Goal: Transaction & Acquisition: Purchase product/service

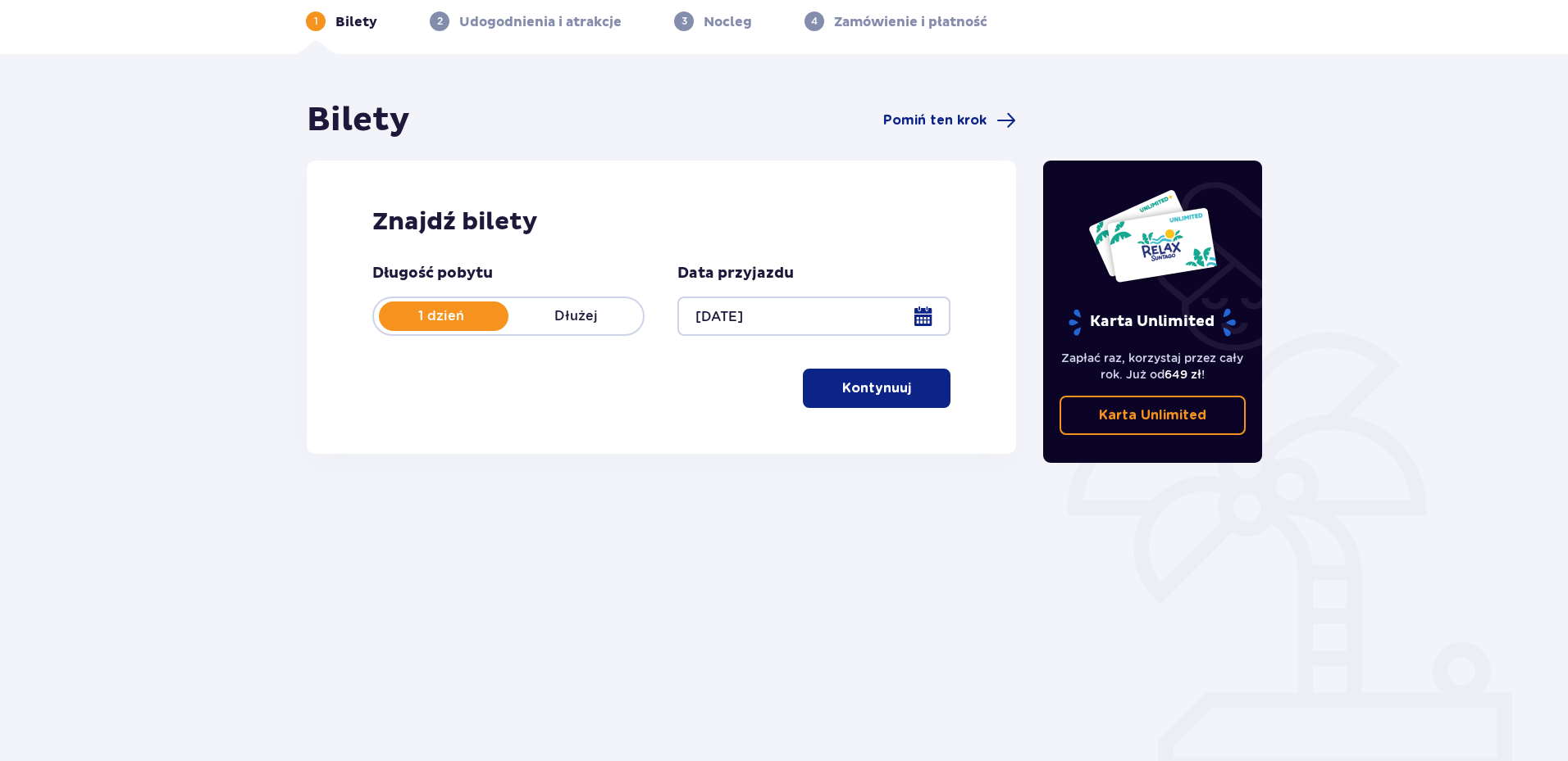
click at [864, 404] on button "Kontynuuj" at bounding box center [876, 388] width 148 height 39
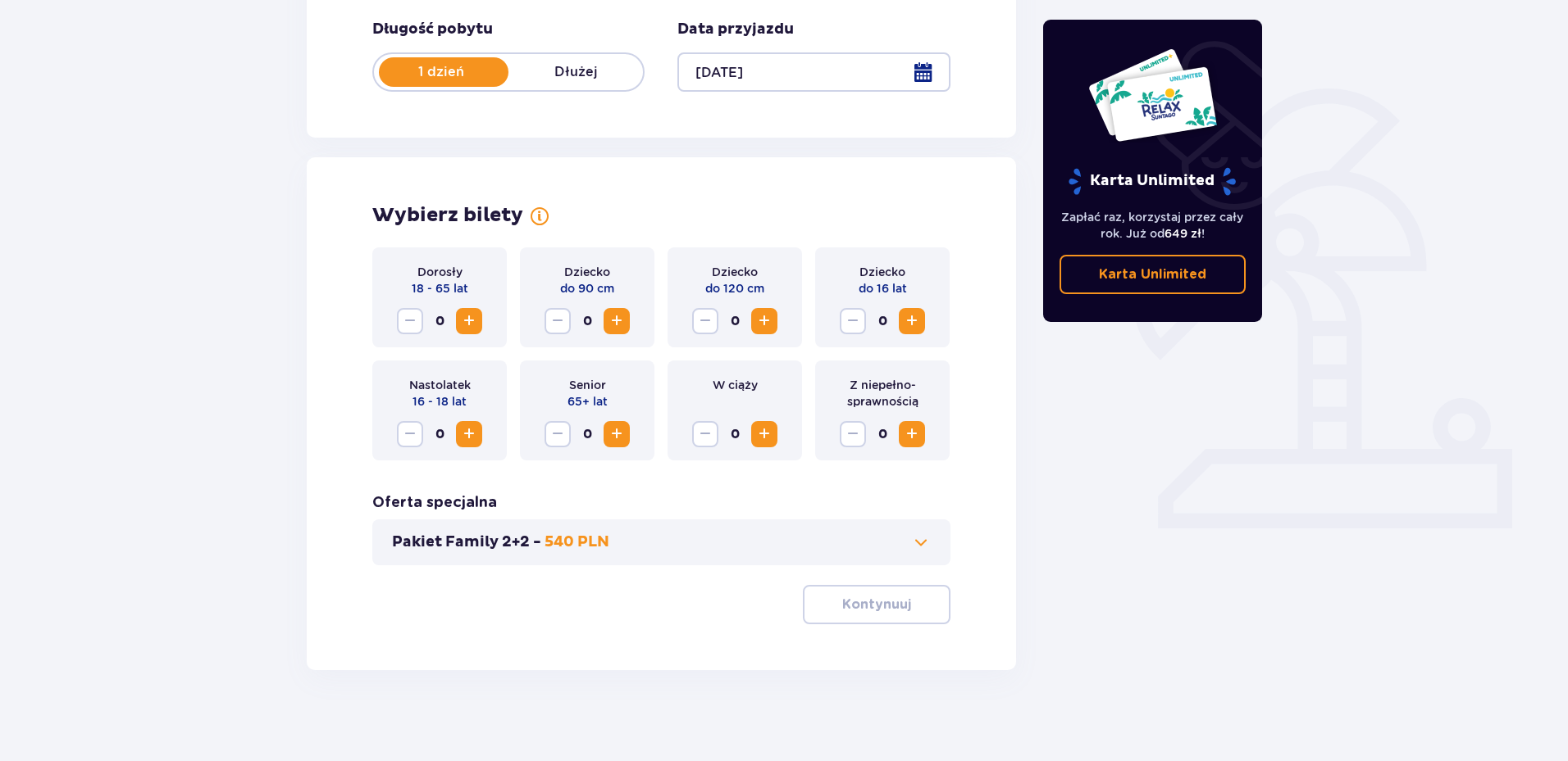
scroll to position [326, 0]
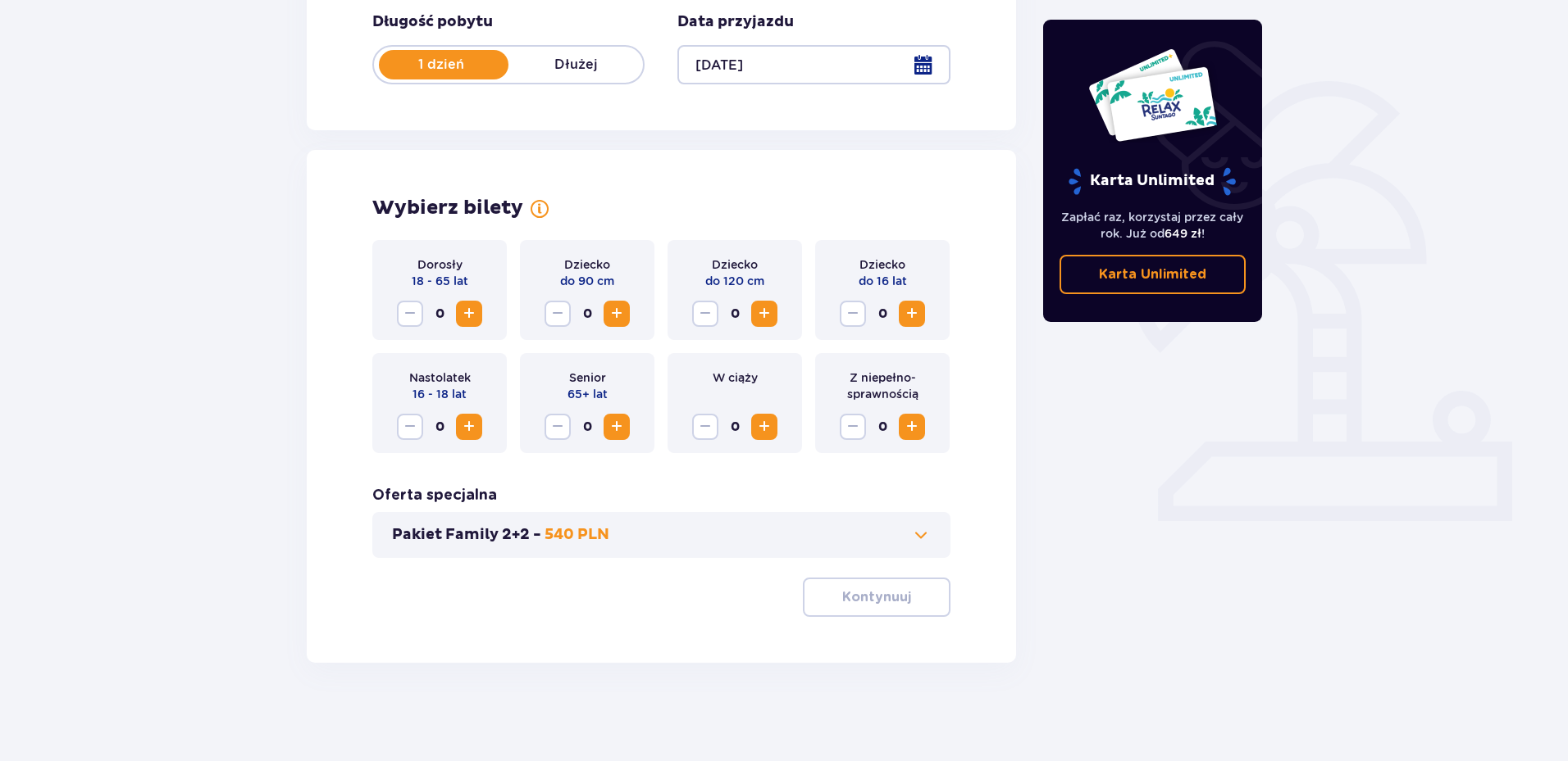
click at [468, 317] on span "Zwiększ" at bounding box center [469, 314] width 20 height 20
click at [772, 423] on span "Zwiększ" at bounding box center [764, 427] width 20 height 20
click at [701, 428] on span "Zmniejsz" at bounding box center [706, 427] width 20 height 20
click at [473, 321] on span "Zwiększ" at bounding box center [469, 314] width 20 height 20
click at [889, 600] on p "Kontynuuj" at bounding box center [877, 598] width 69 height 18
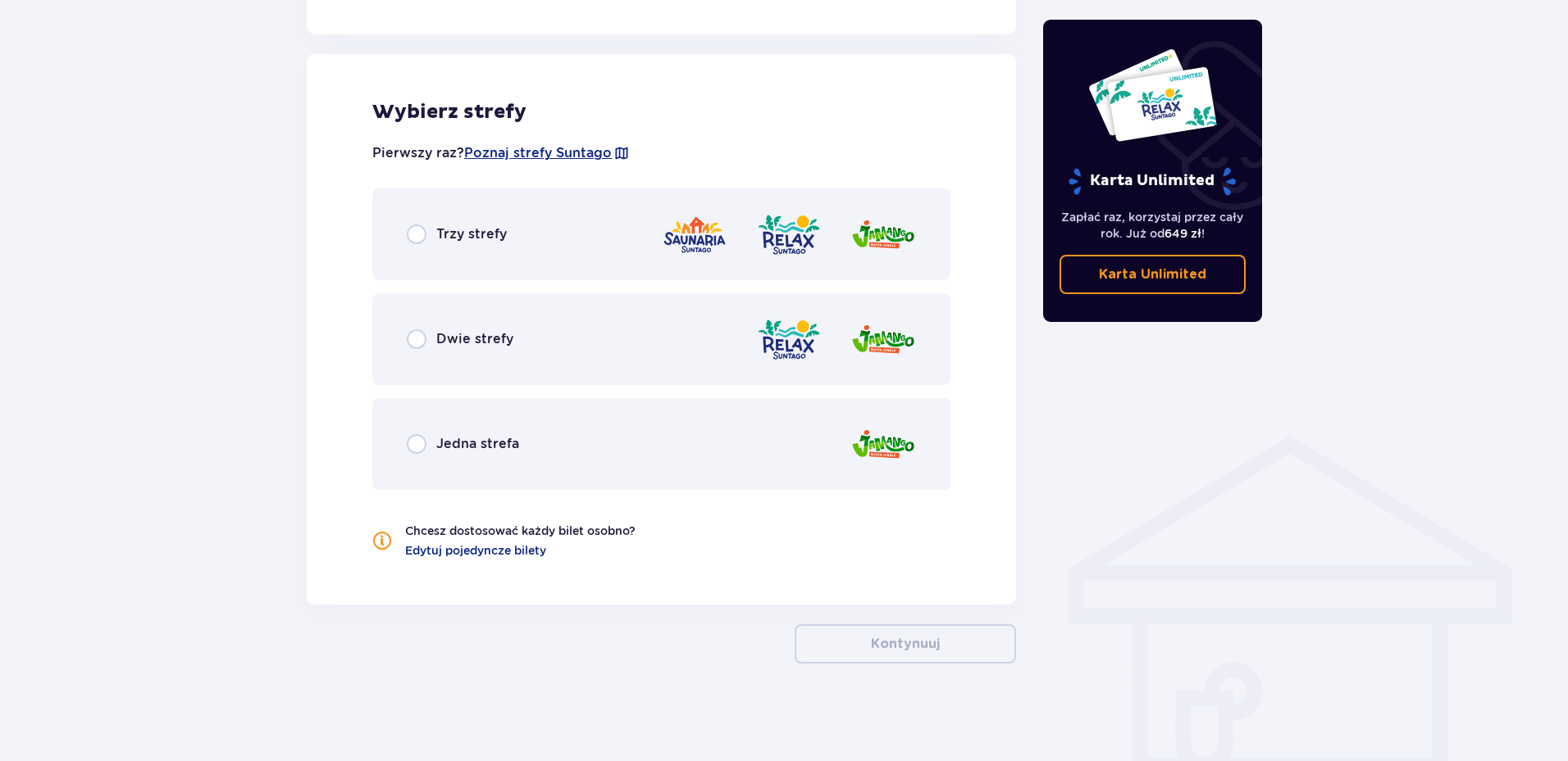
scroll to position [896, 0]
click at [416, 235] on input "radio" at bounding box center [417, 234] width 20 height 20
radio input "true"
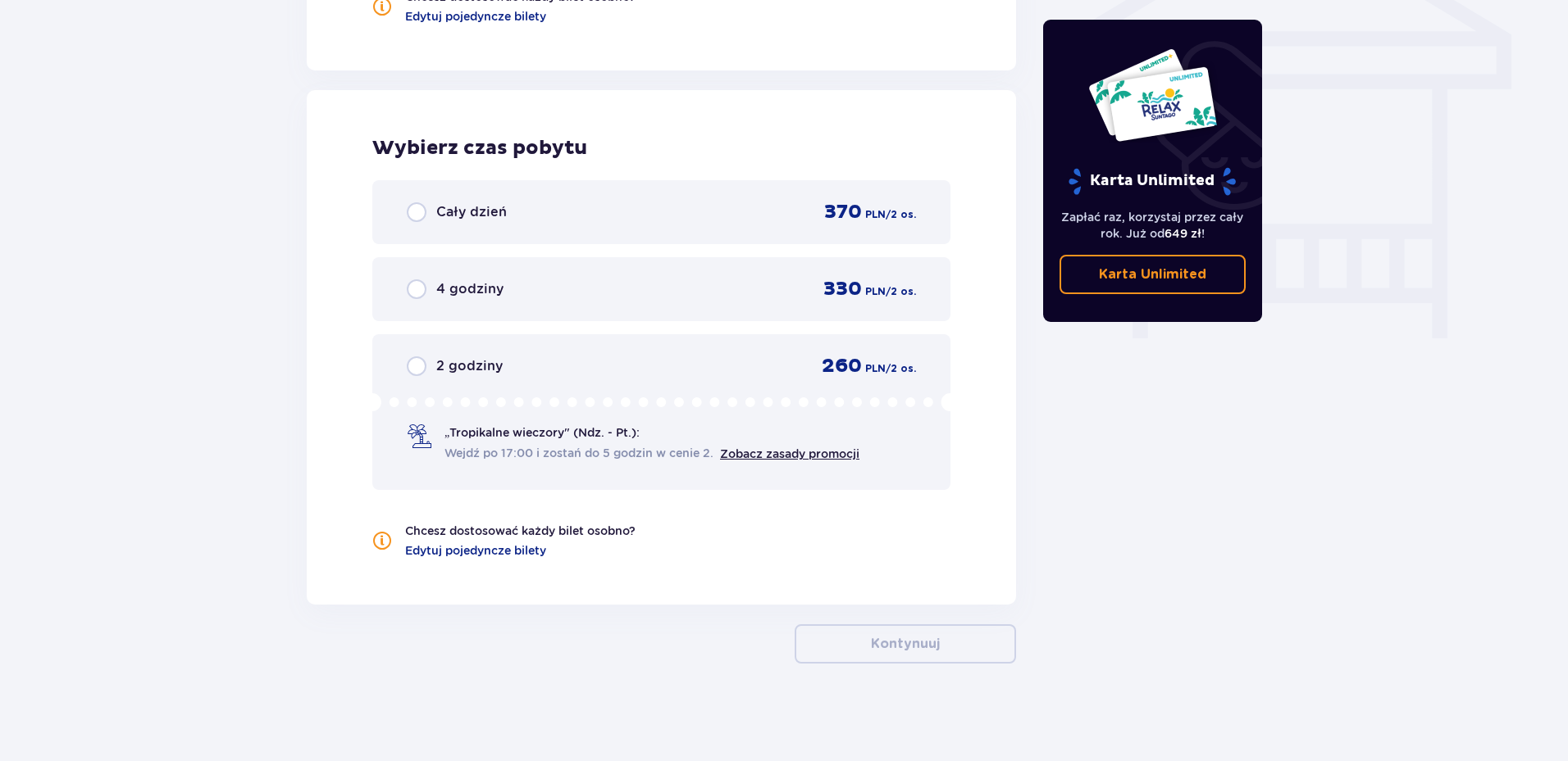
scroll to position [1430, 0]
click at [423, 220] on input "radio" at bounding box center [417, 211] width 20 height 20
radio input "true"
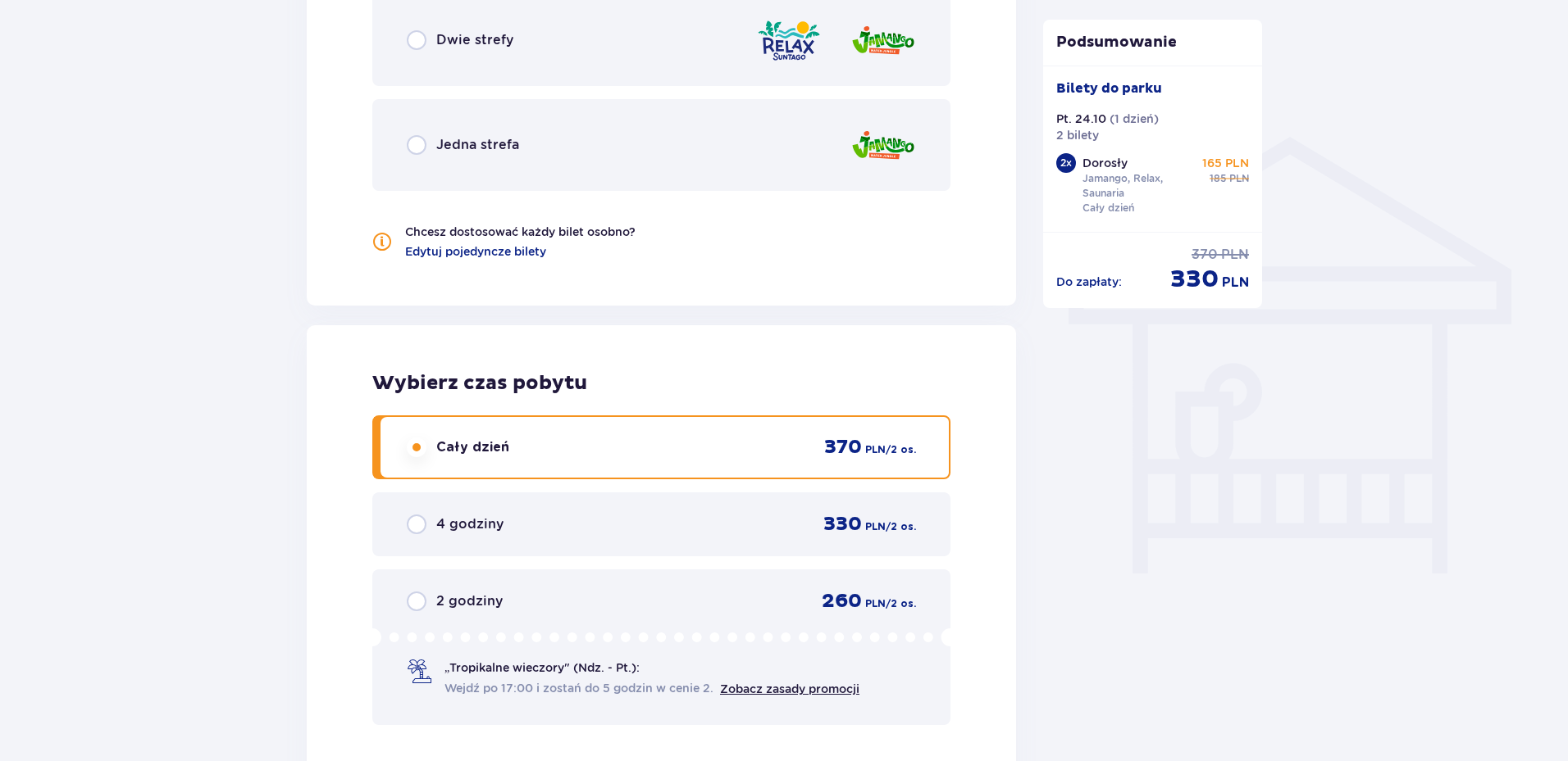
scroll to position [1112, 0]
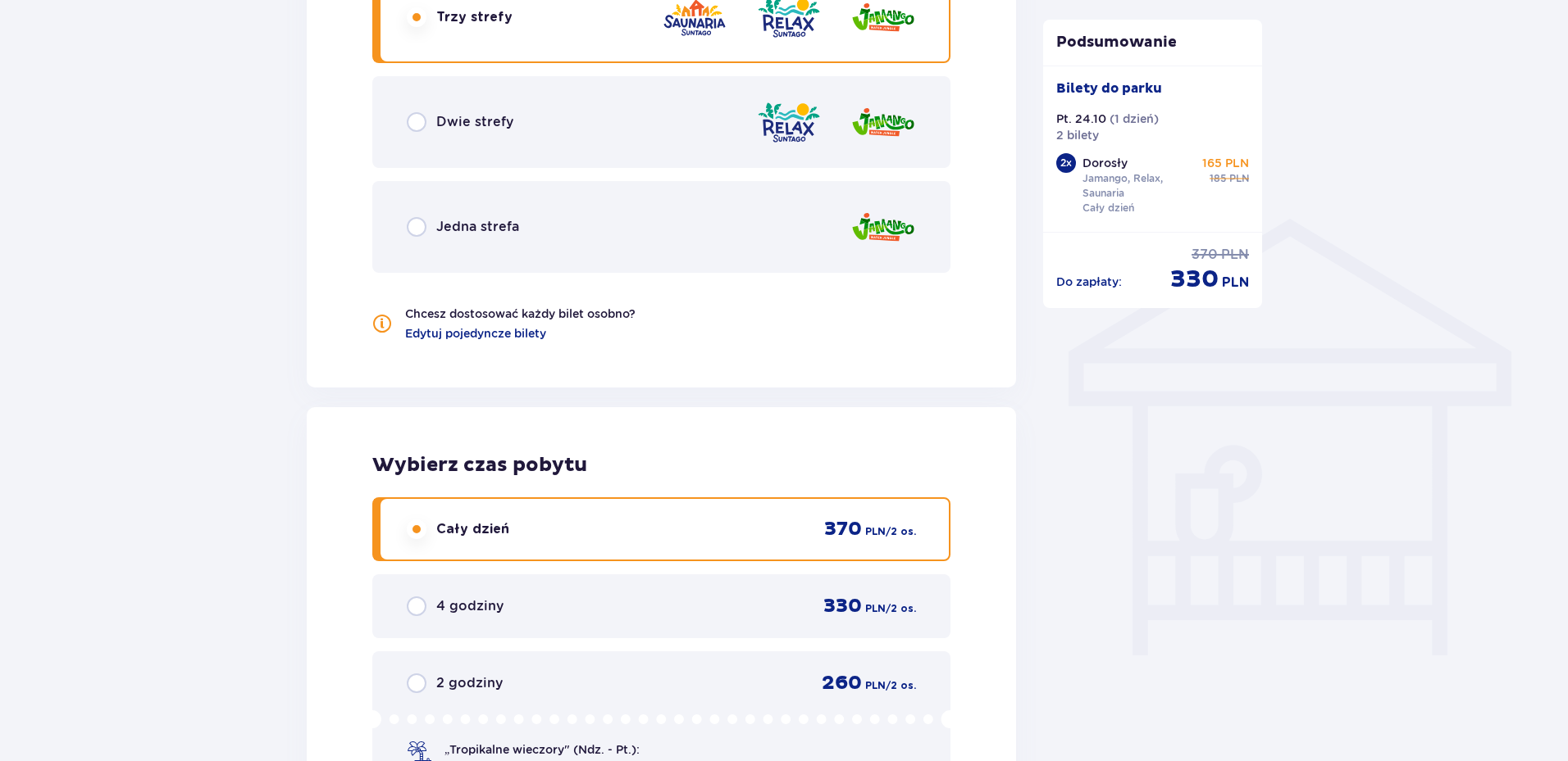
click at [422, 220] on input "radio" at bounding box center [417, 227] width 20 height 20
radio input "true"
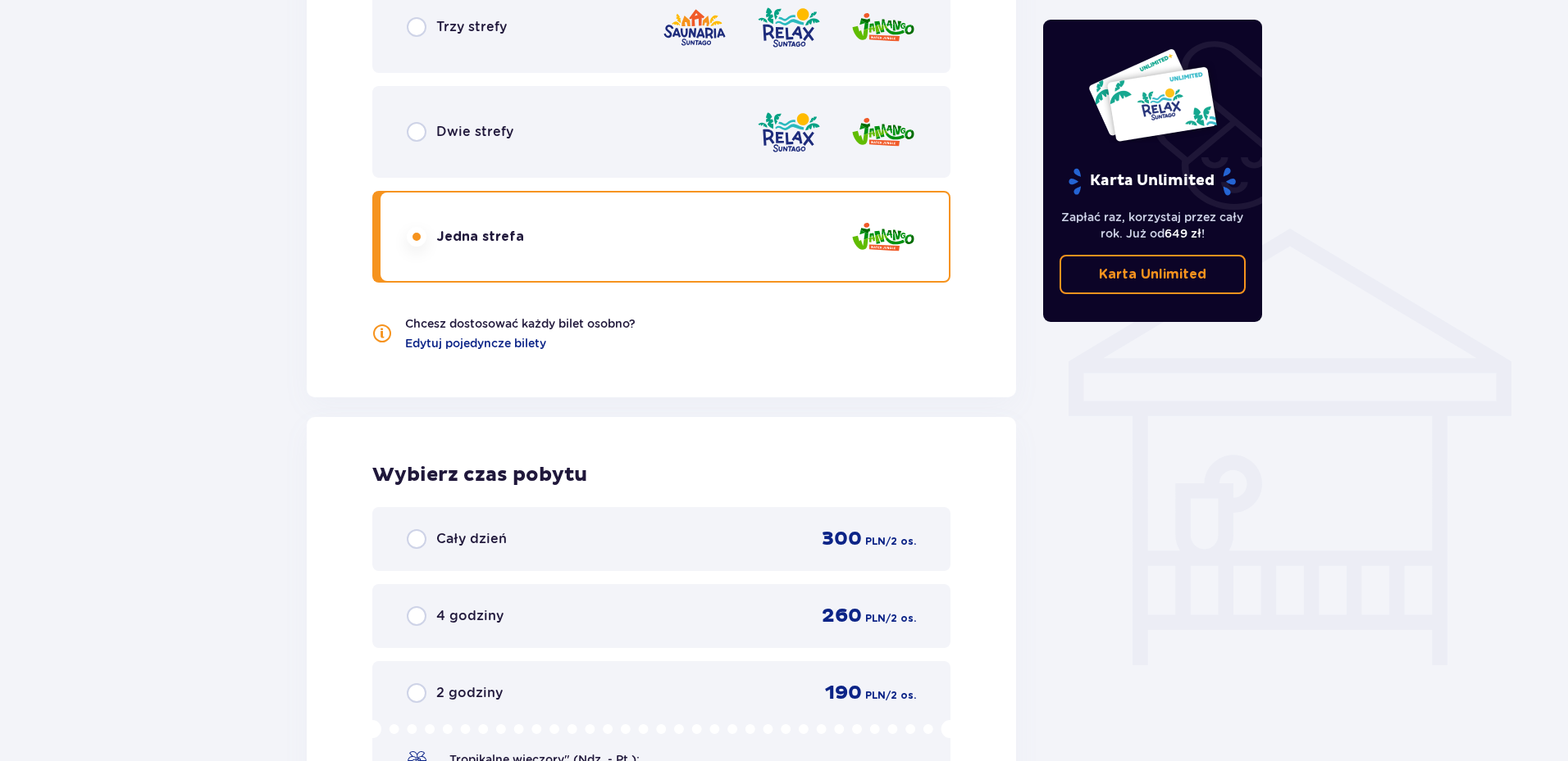
scroll to position [938, 0]
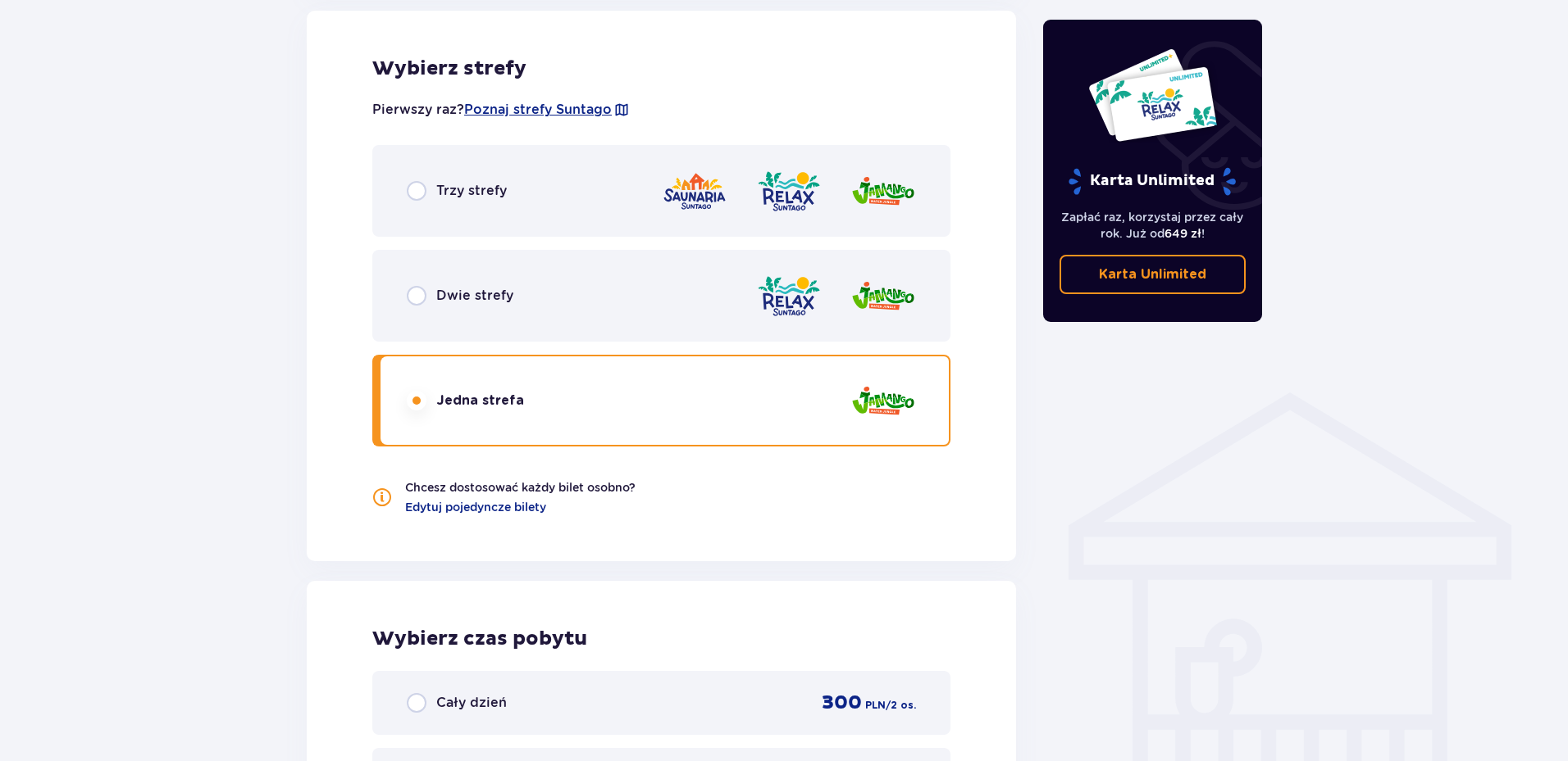
click at [430, 292] on div "Dwie strefy" at bounding box center [460, 295] width 107 height 20
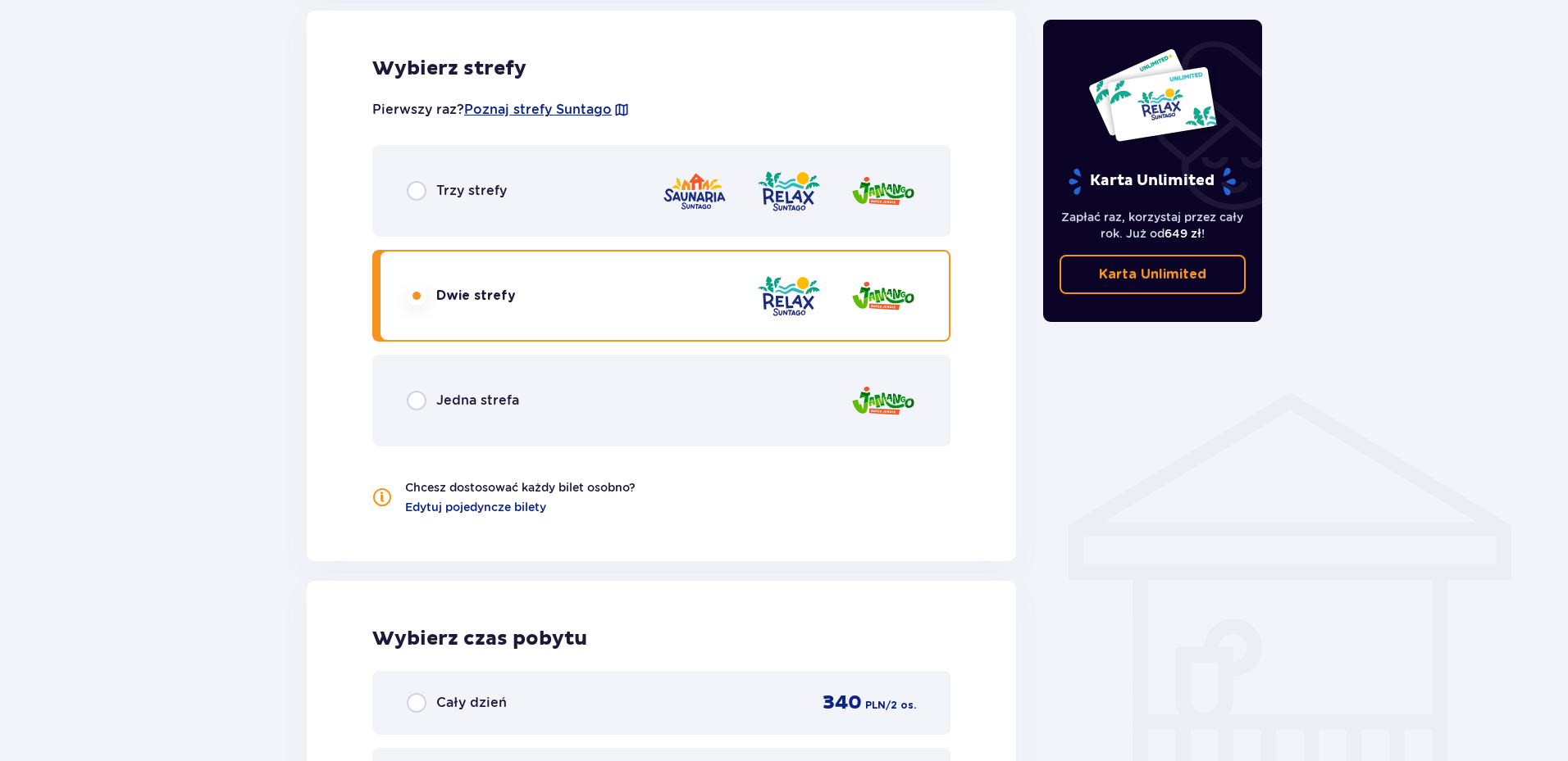
click at [420, 196] on input "radio" at bounding box center [417, 191] width 20 height 20
radio input "true"
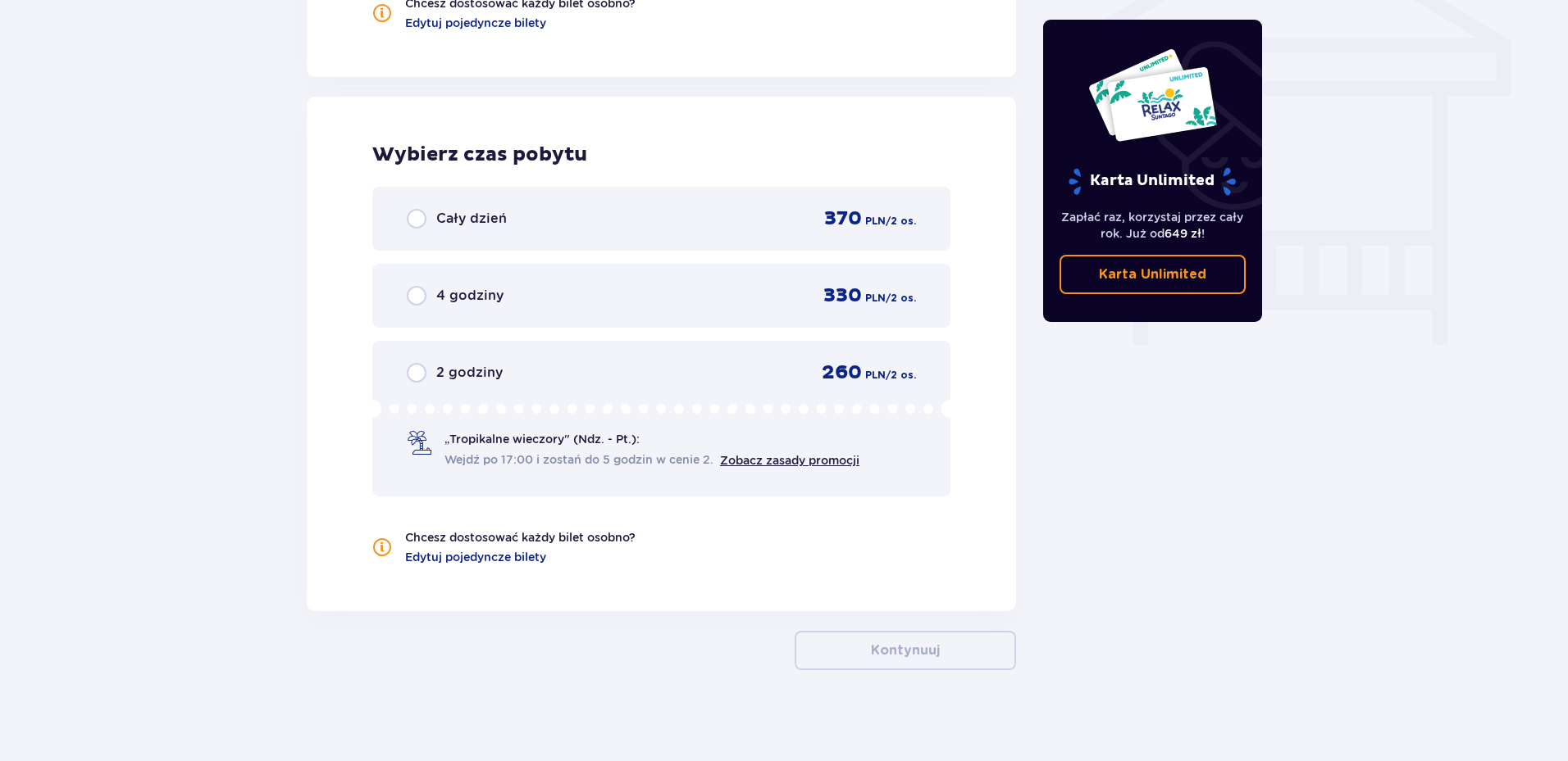
scroll to position [1430, 0]
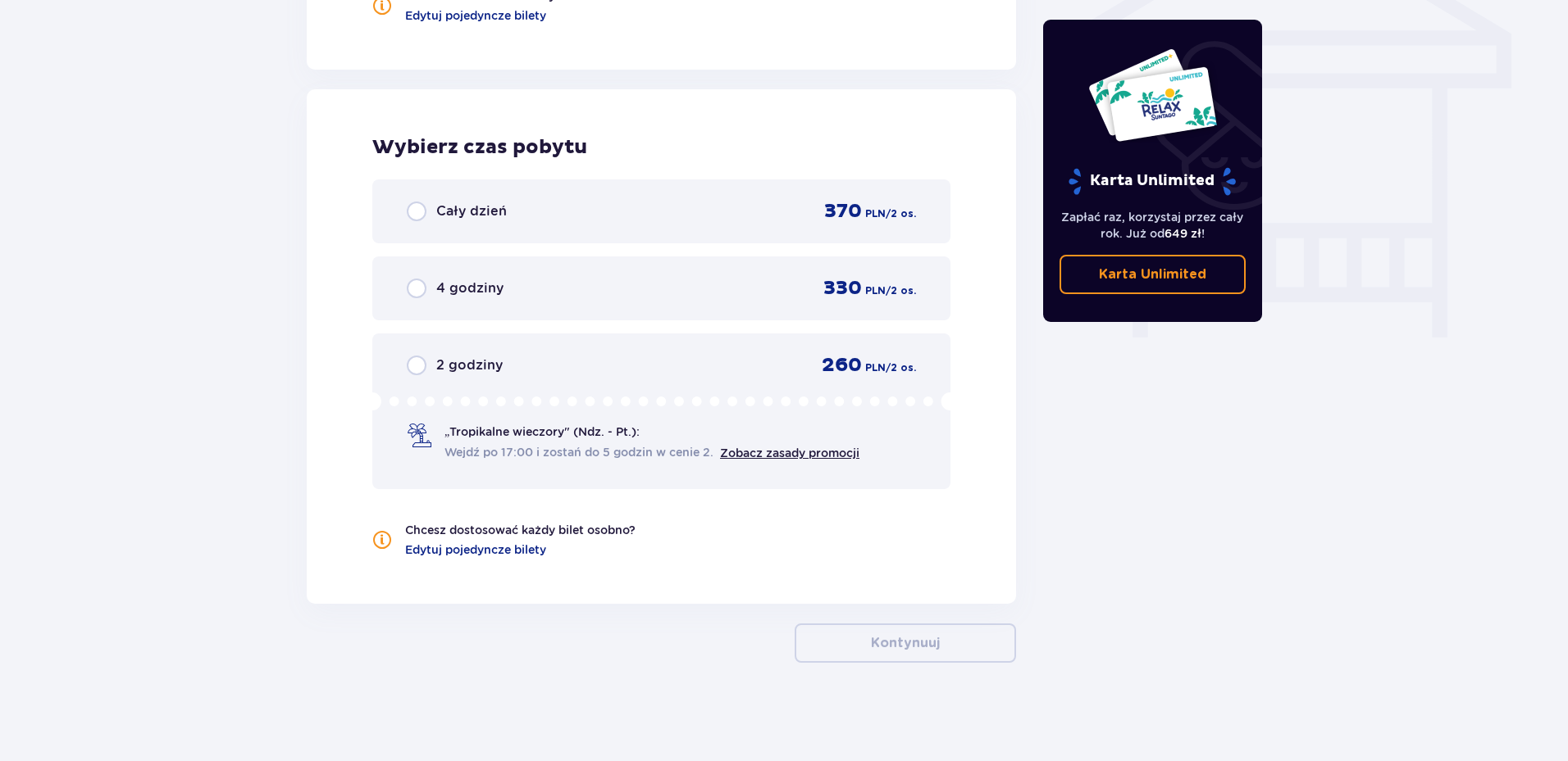
click at [423, 210] on input "radio" at bounding box center [417, 211] width 20 height 20
radio input "true"
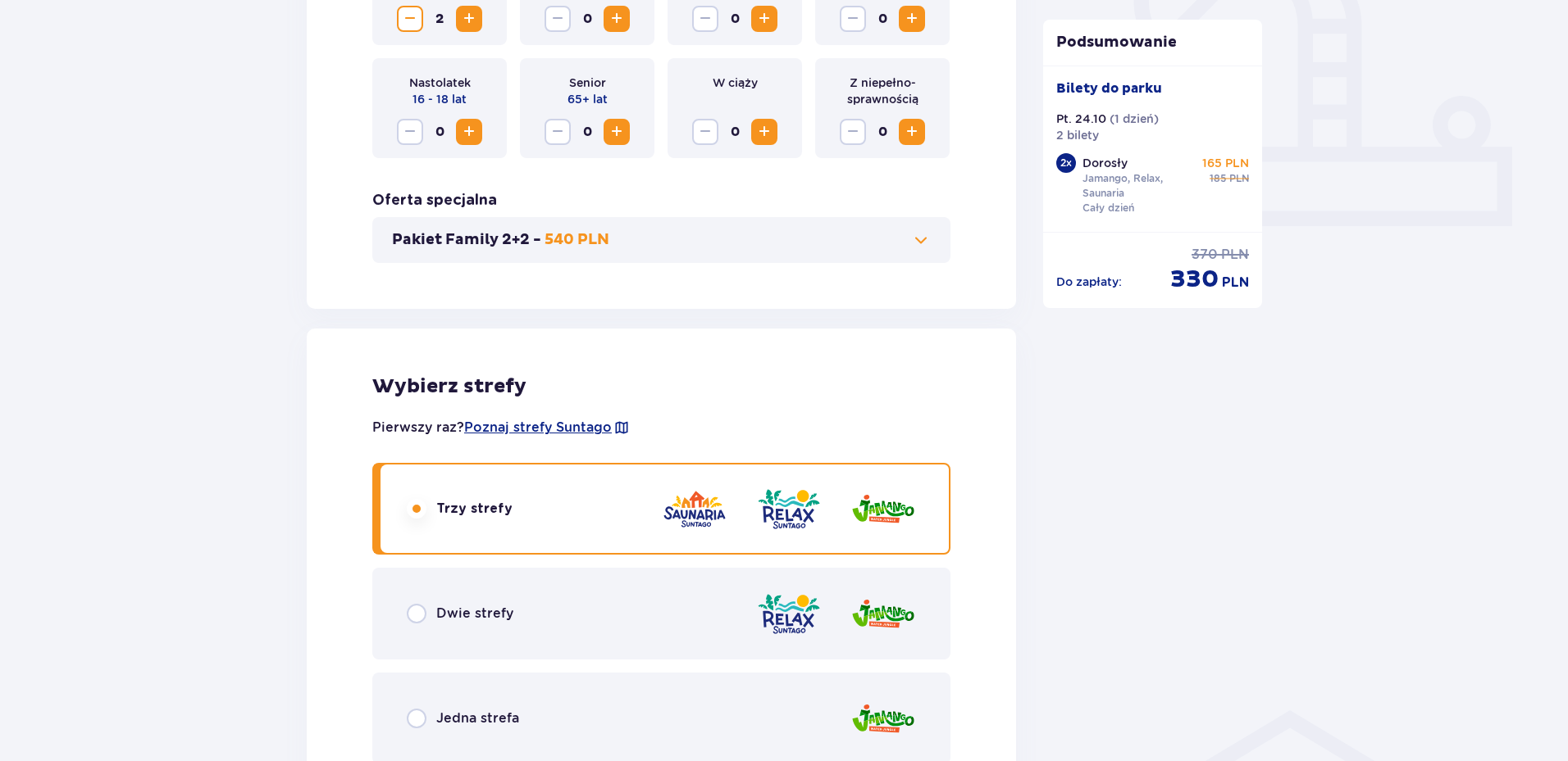
scroll to position [457, 0]
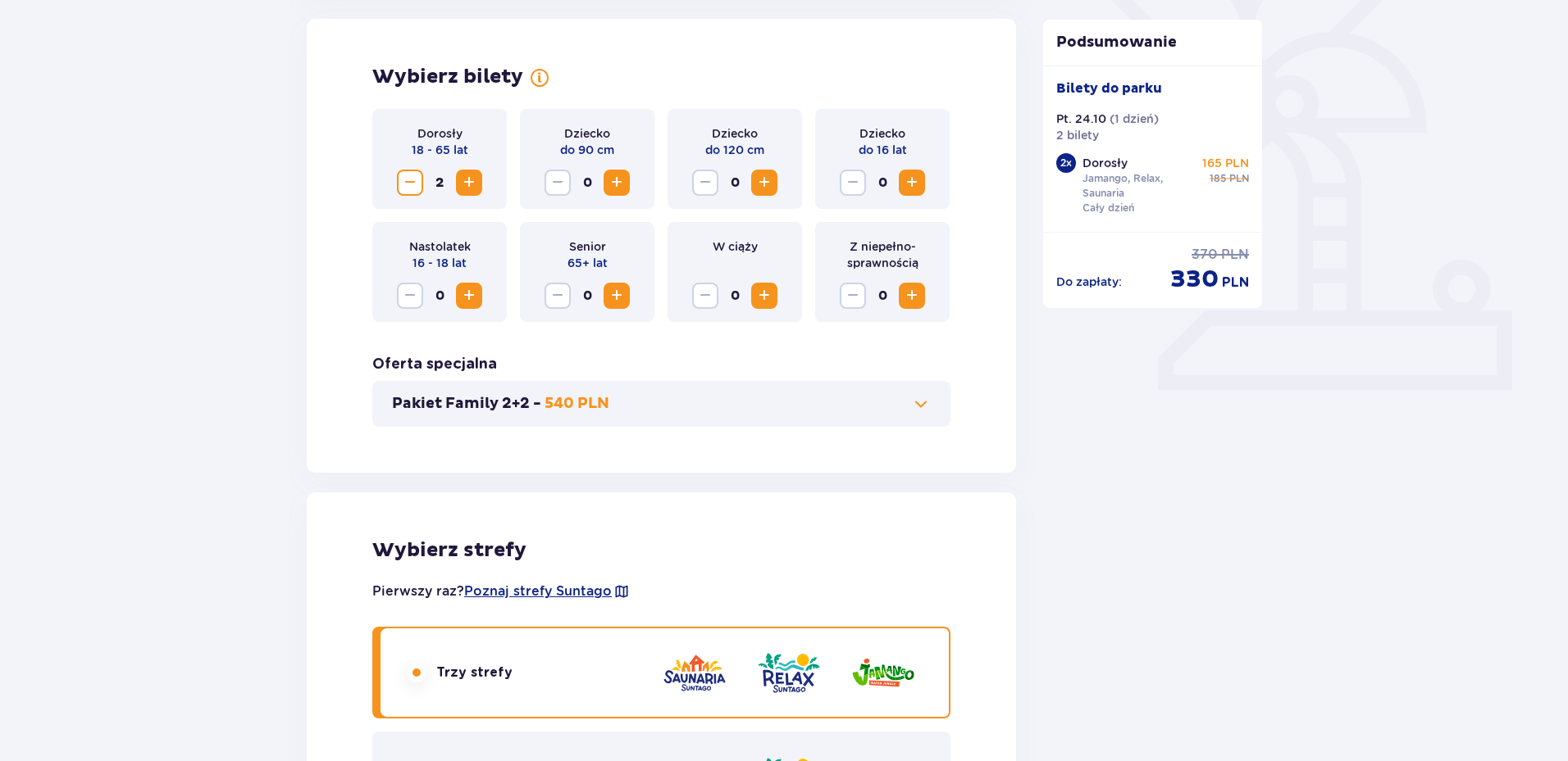
click at [915, 403] on span at bounding box center [921, 404] width 20 height 20
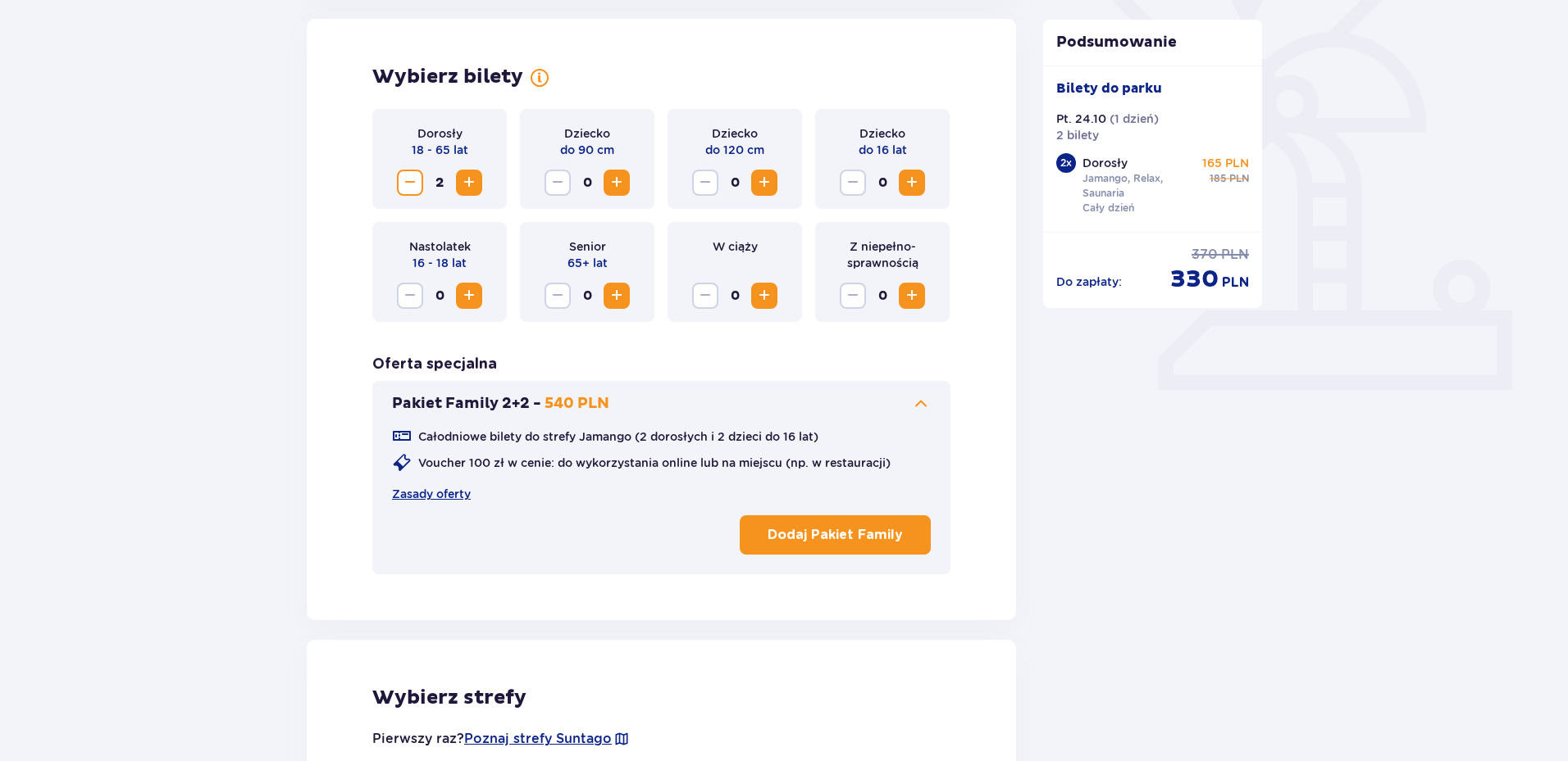
scroll to position [456, 0]
click at [928, 400] on span at bounding box center [921, 405] width 20 height 20
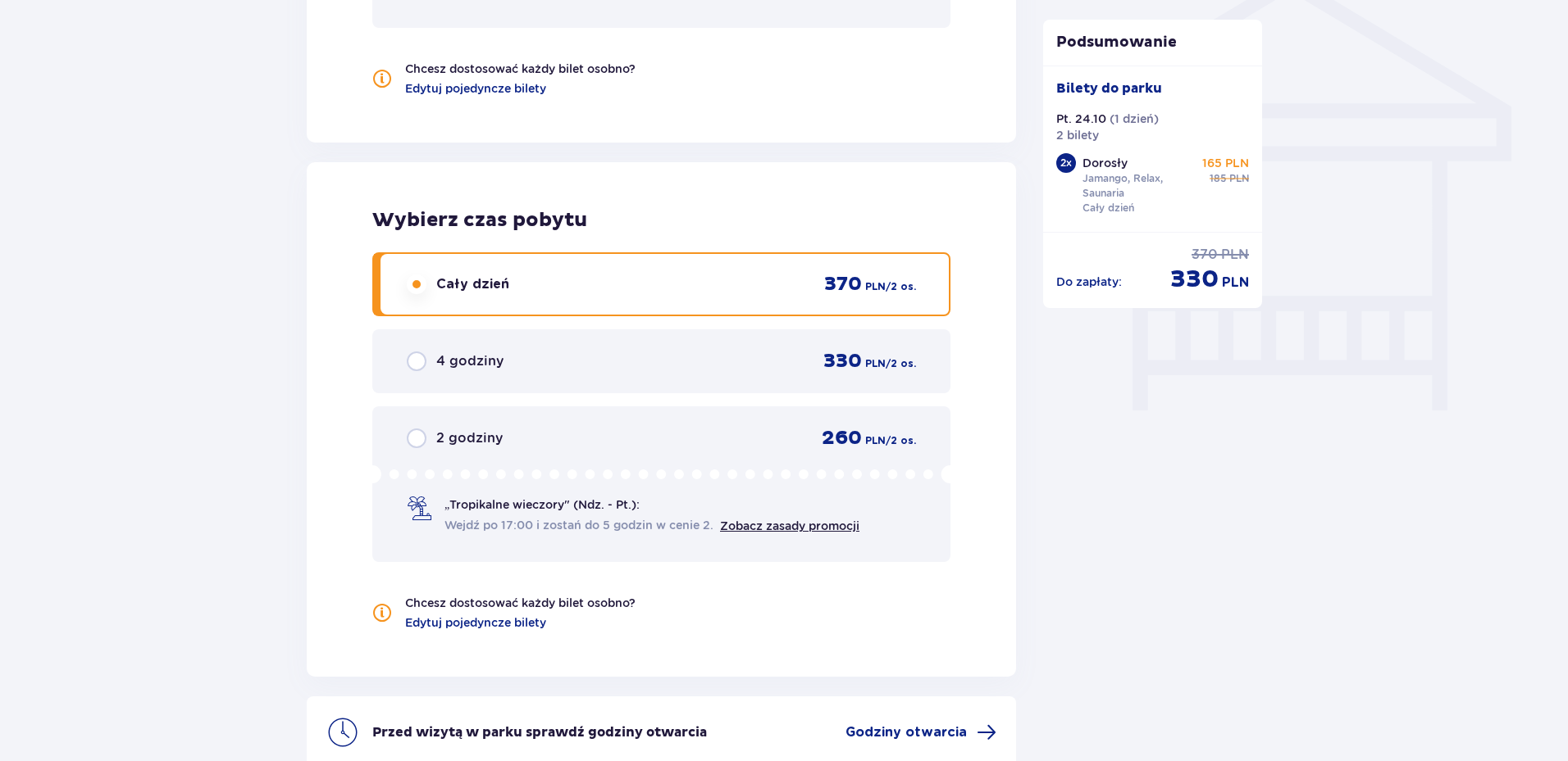
scroll to position [1522, 0]
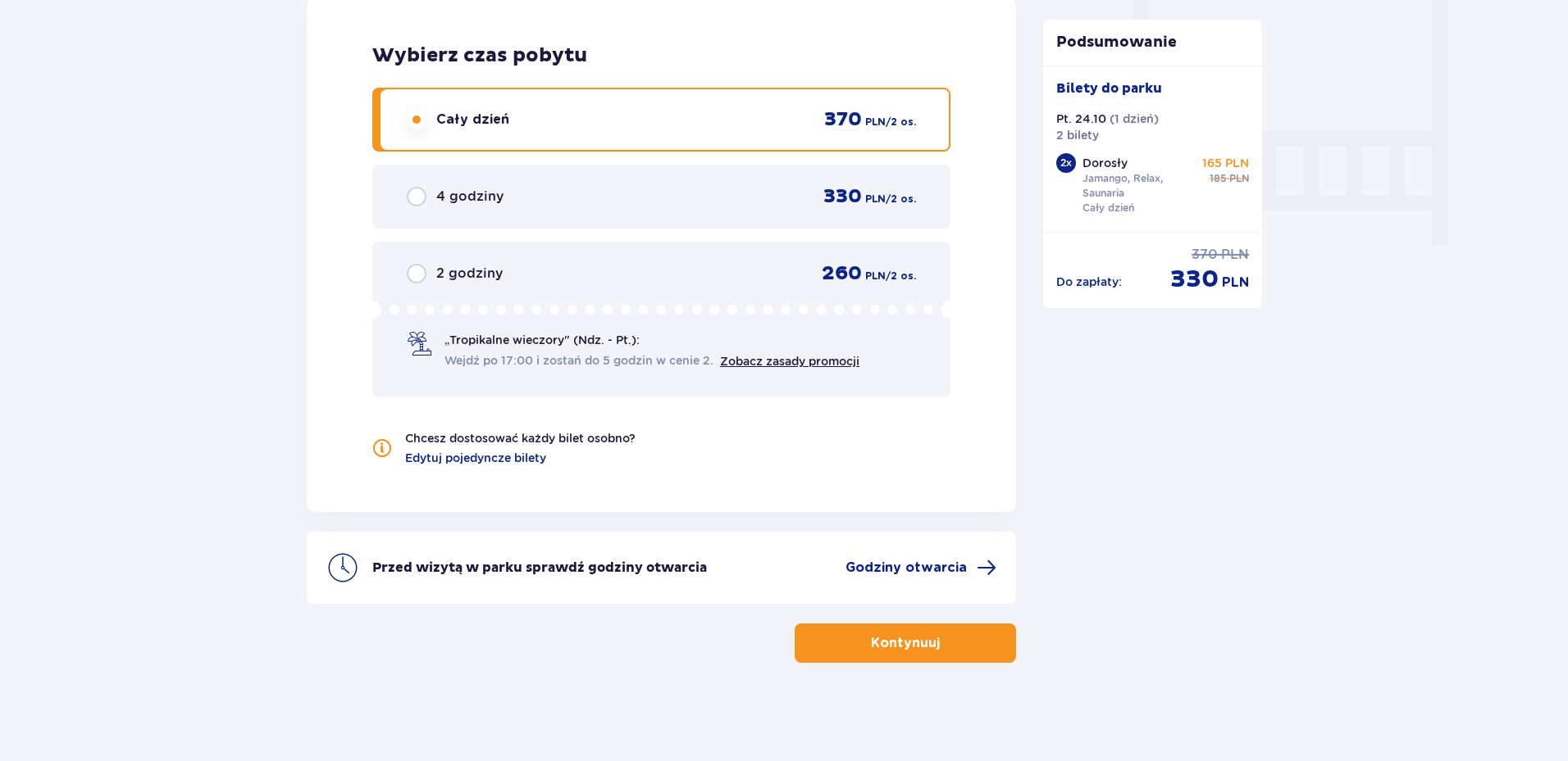
click at [929, 649] on button "Kontynuuj" at bounding box center [905, 644] width 221 height 39
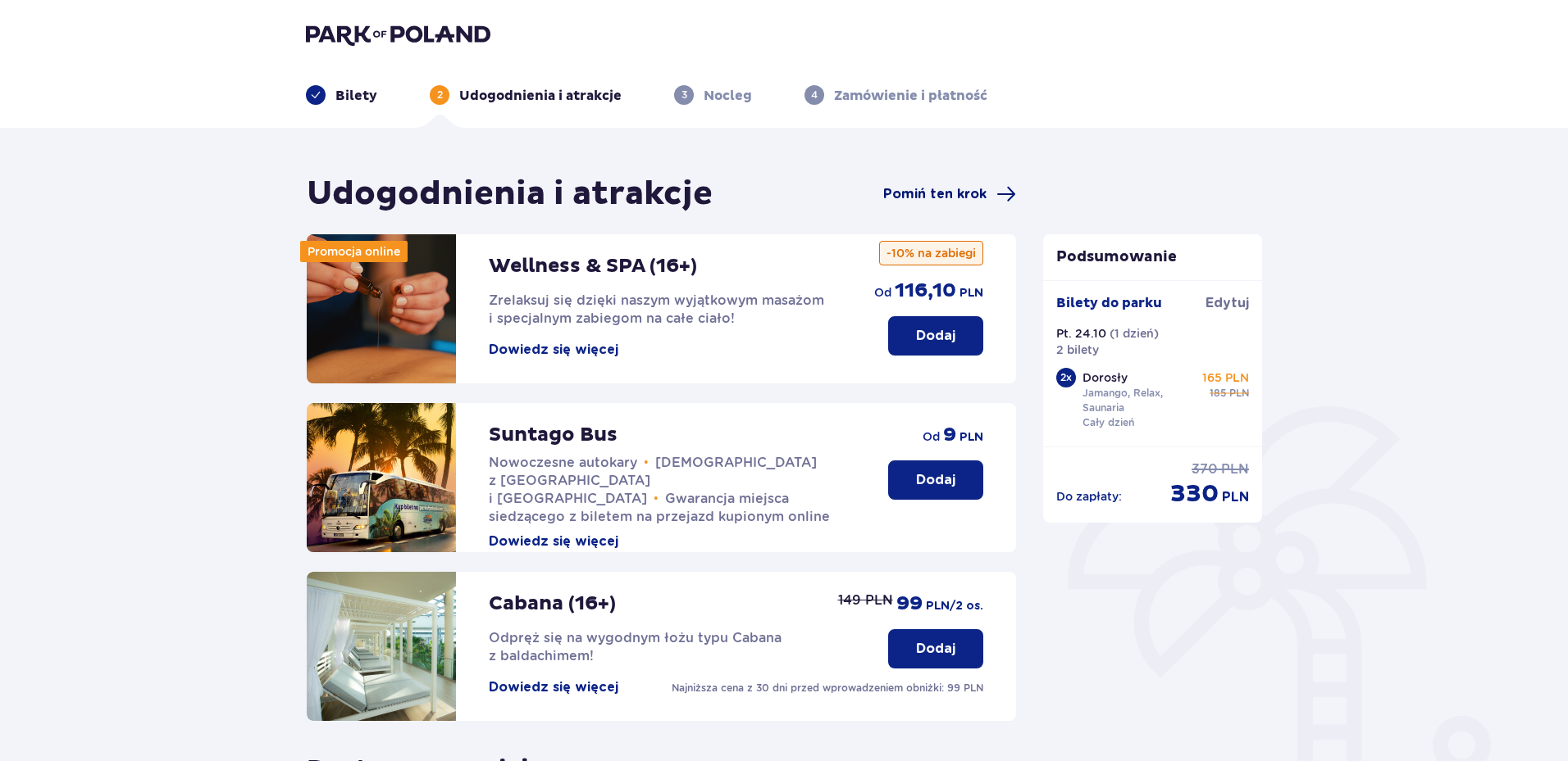
click at [952, 192] on span "Pomiń ten krok" at bounding box center [935, 194] width 104 height 18
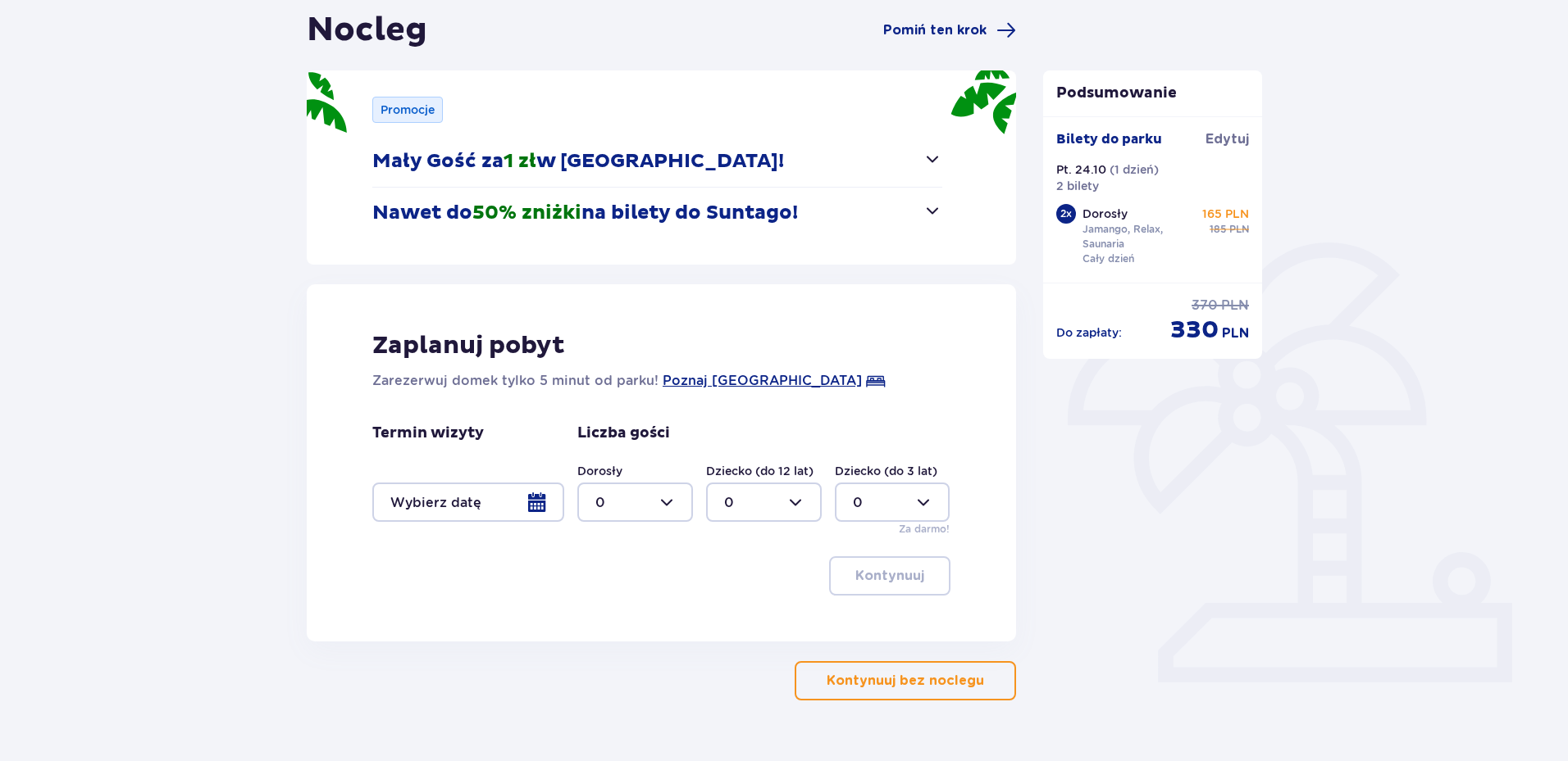
scroll to position [201, 0]
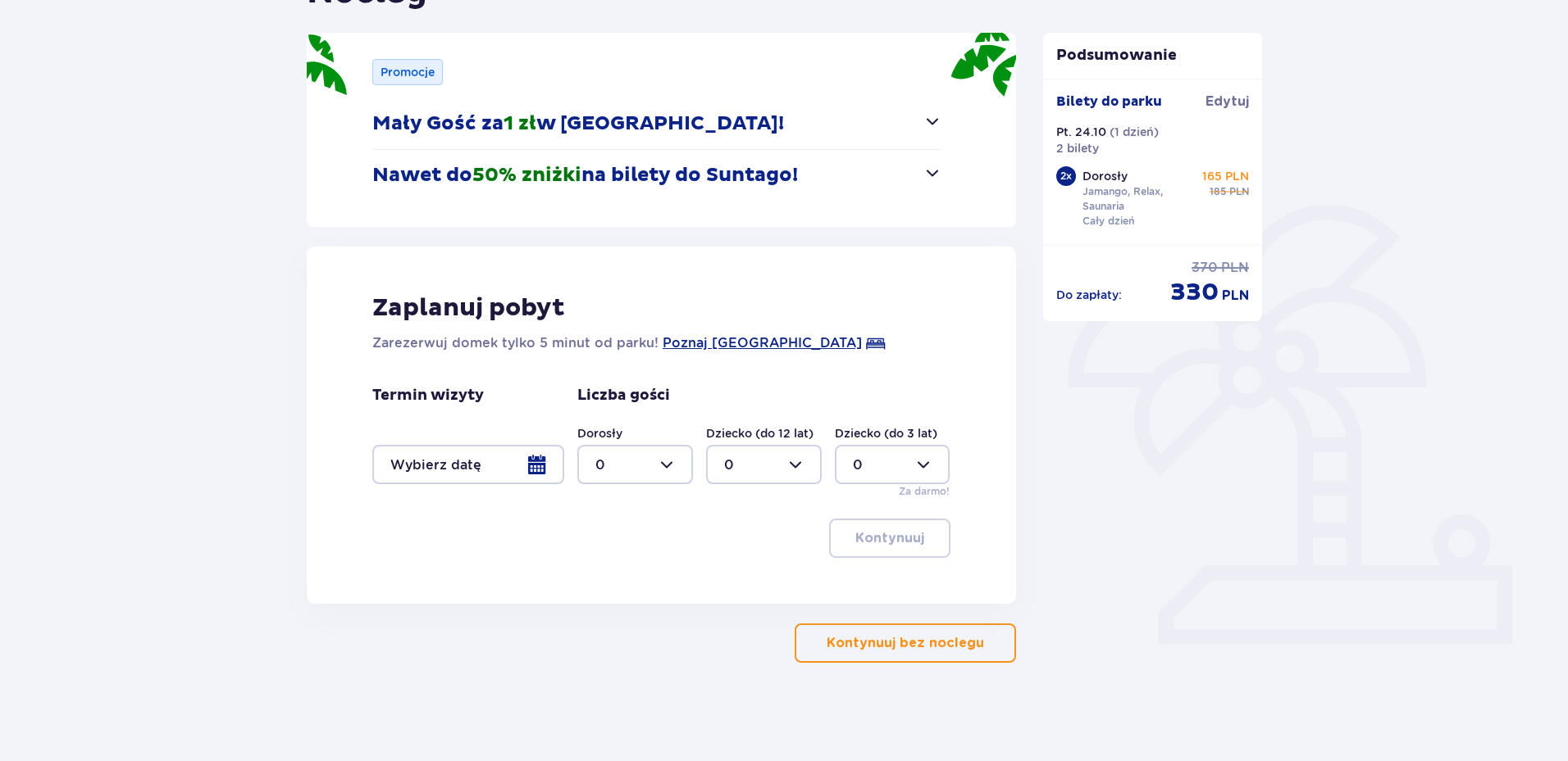
click at [675, 470] on div at bounding box center [635, 465] width 115 height 39
click at [625, 584] on div "2" at bounding box center [634, 583] width 79 height 18
type input "2"
click at [479, 463] on div at bounding box center [468, 465] width 192 height 39
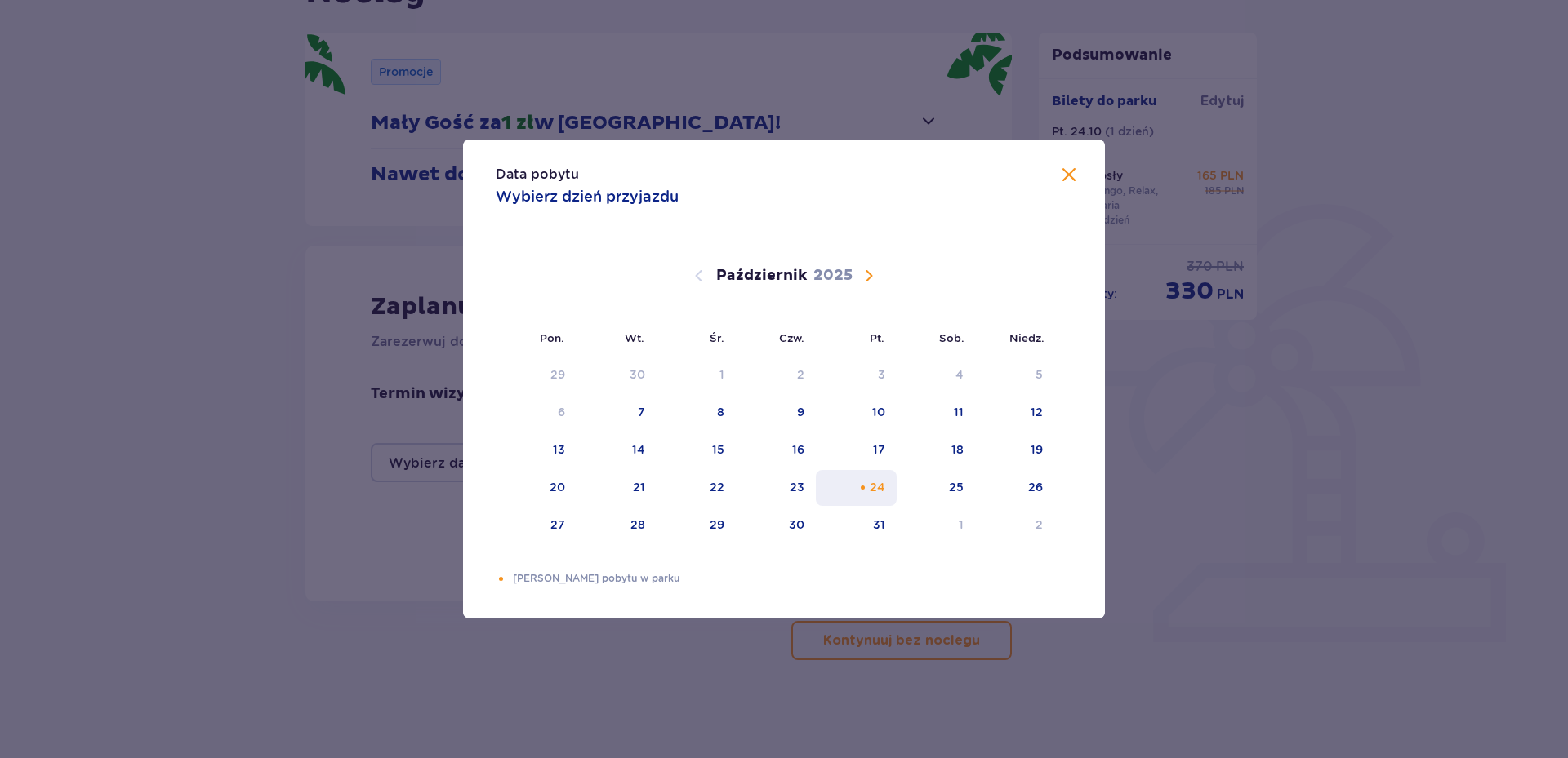
click at [879, 486] on div "24" at bounding box center [877, 487] width 16 height 17
click at [860, 688] on div "Data pobytu Wybierz dzień przyjazdu Pon. Wt. Śr. Czw. Pt. Sob. [GEOGRAPHIC_DATA…" at bounding box center [784, 379] width 1568 height 758
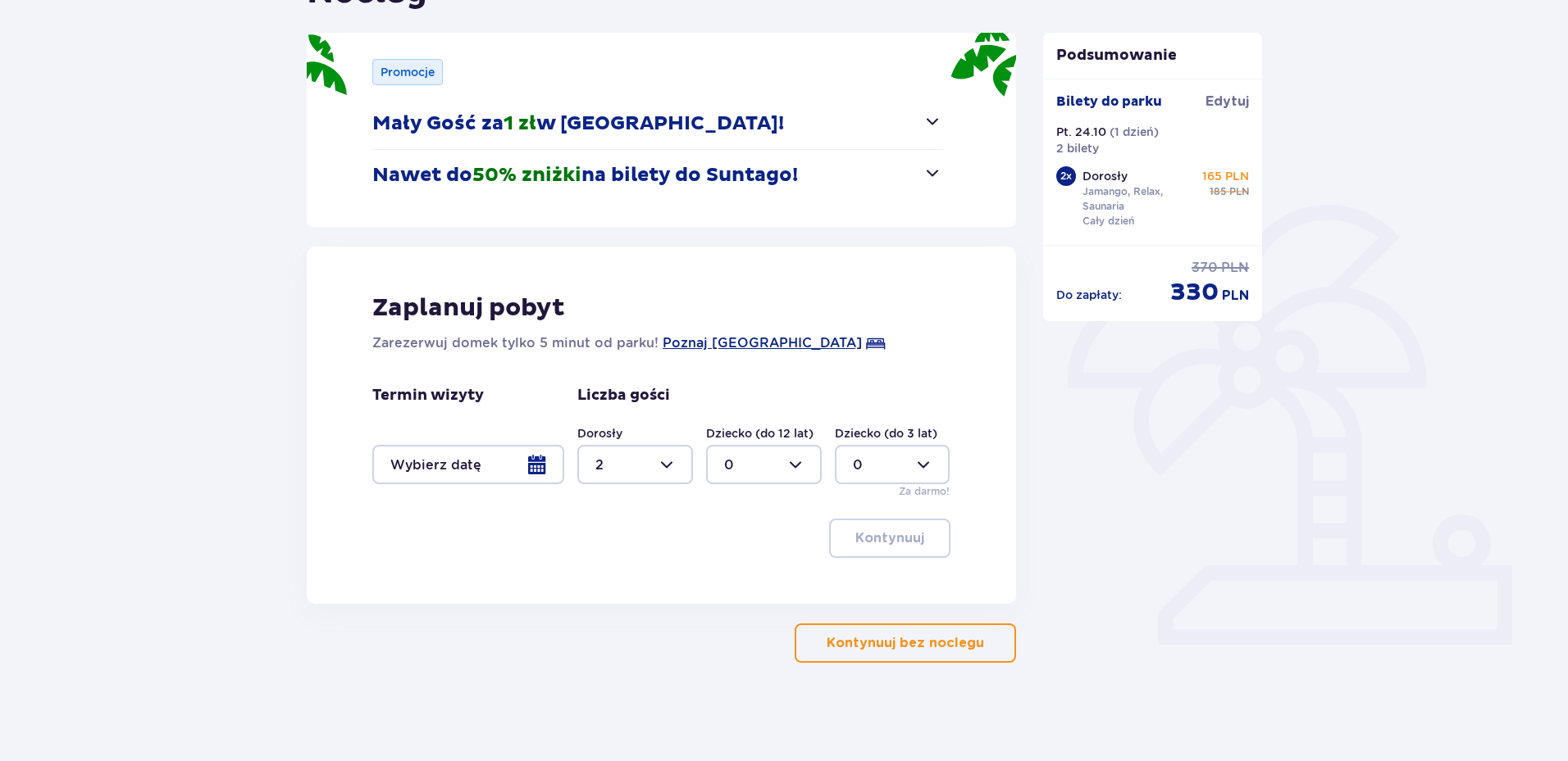
click at [903, 651] on p "Kontynuuj bez noclegu" at bounding box center [905, 644] width 158 height 18
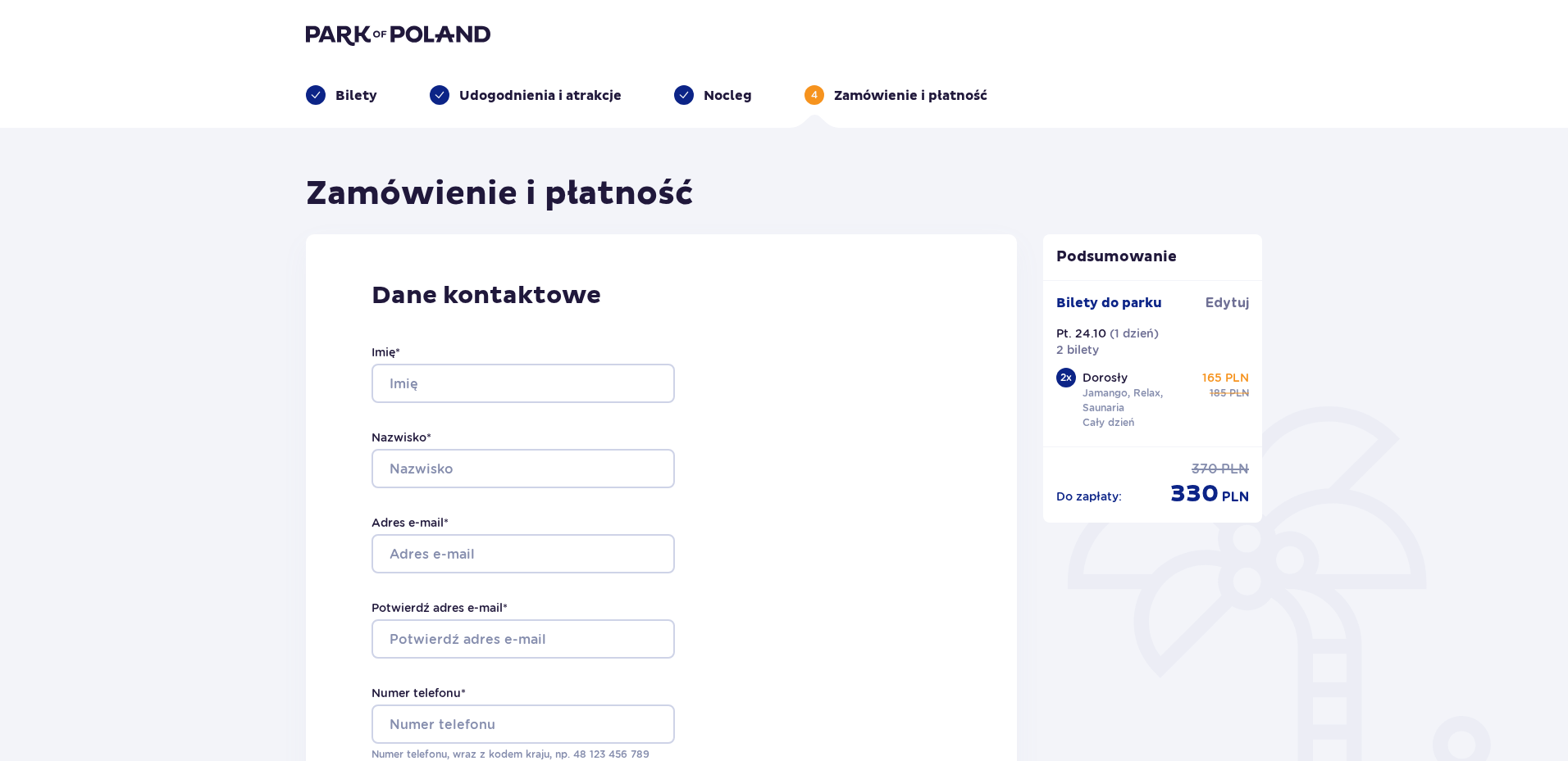
click at [348, 27] on img at bounding box center [398, 33] width 185 height 22
